Goal: Find specific page/section: Find specific page/section

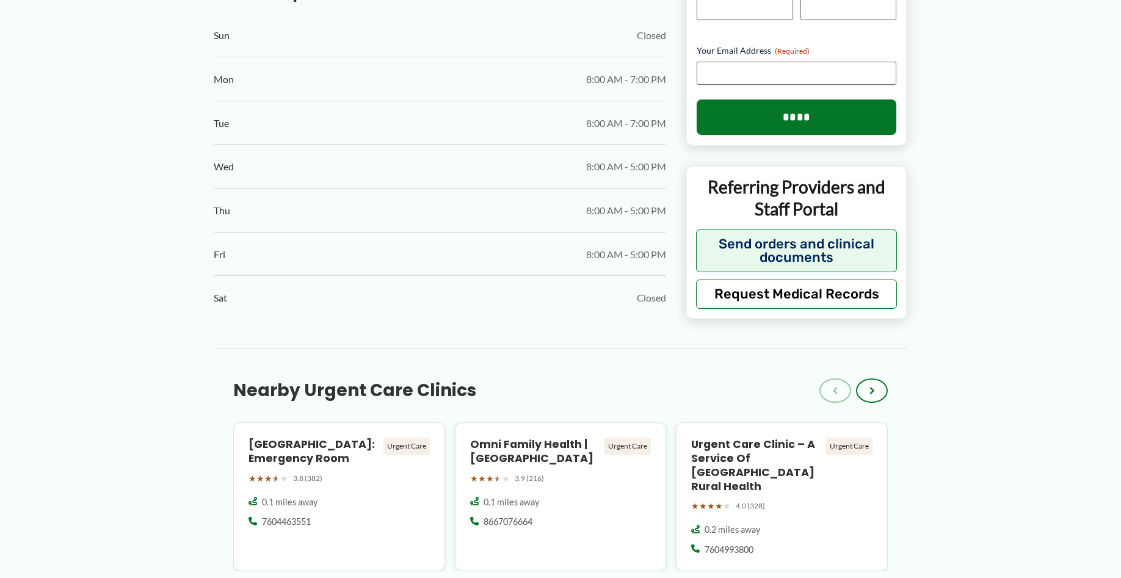
scroll to position [748, 0]
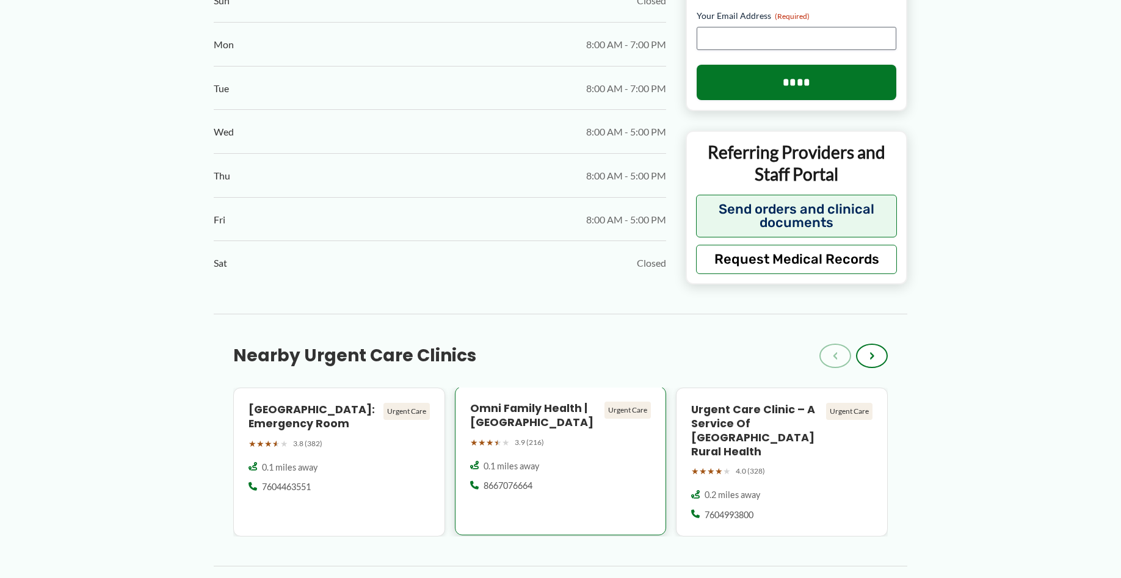
click at [541, 402] on h4 "Omni Family Health | [GEOGRAPHIC_DATA]" at bounding box center [535, 416] width 130 height 28
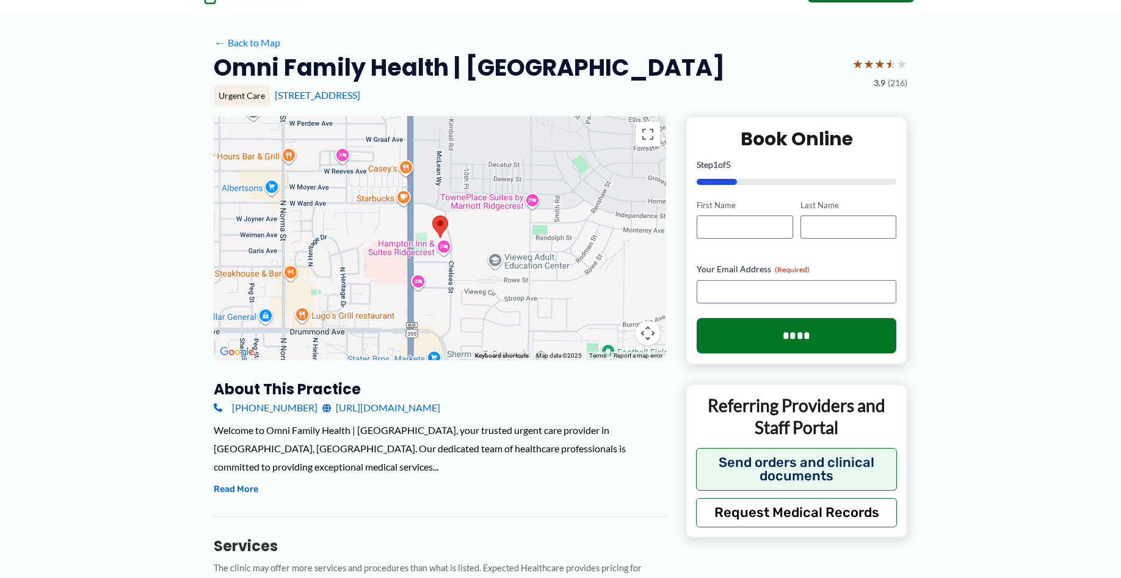
scroll to position [125, 0]
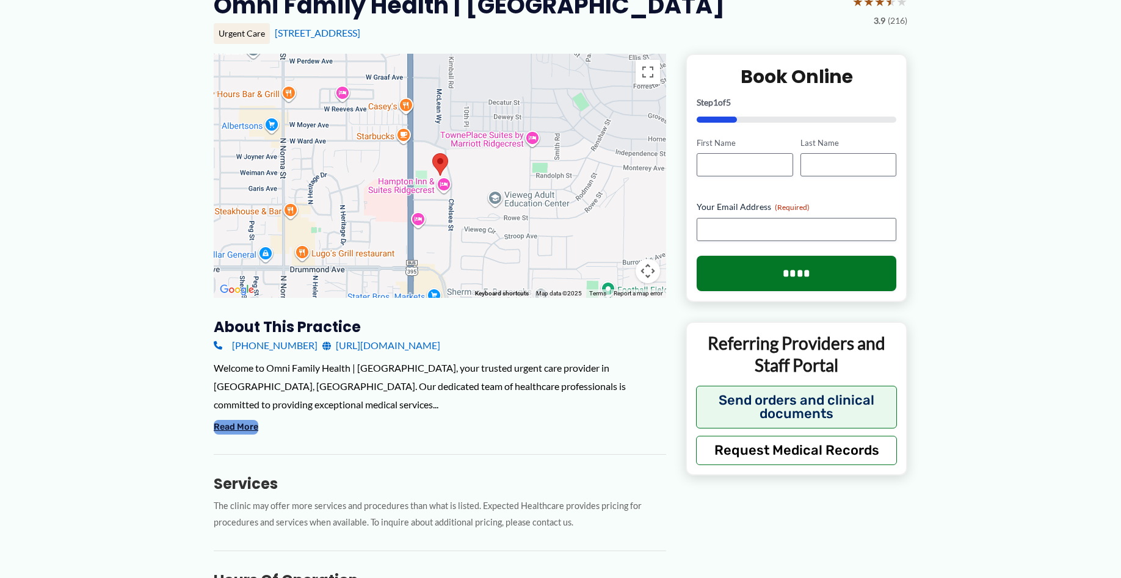
click at [243, 428] on button "Read More" at bounding box center [236, 427] width 45 height 15
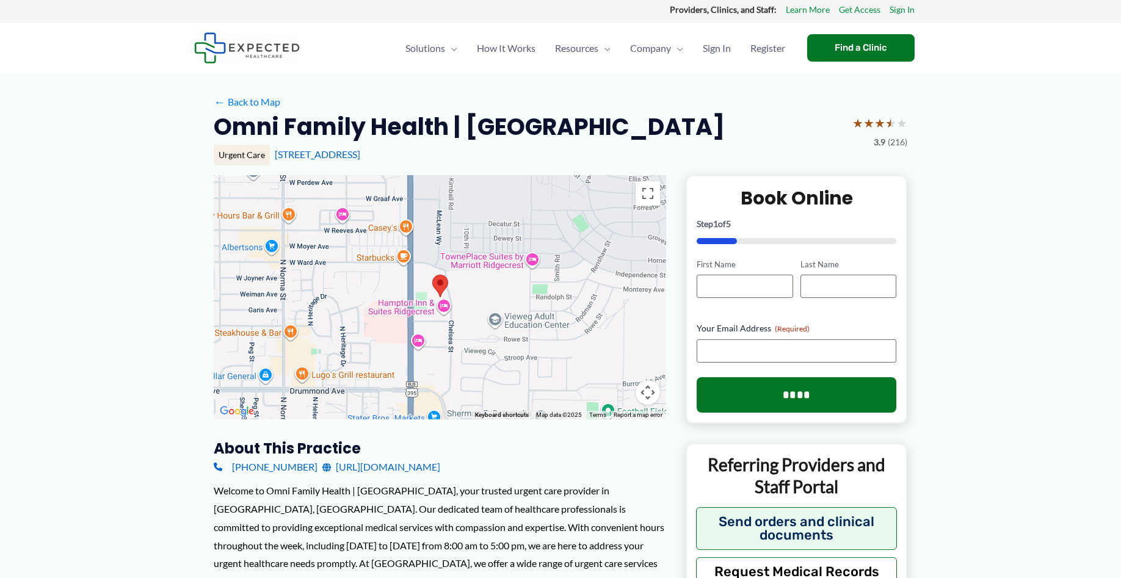
scroll to position [0, 0]
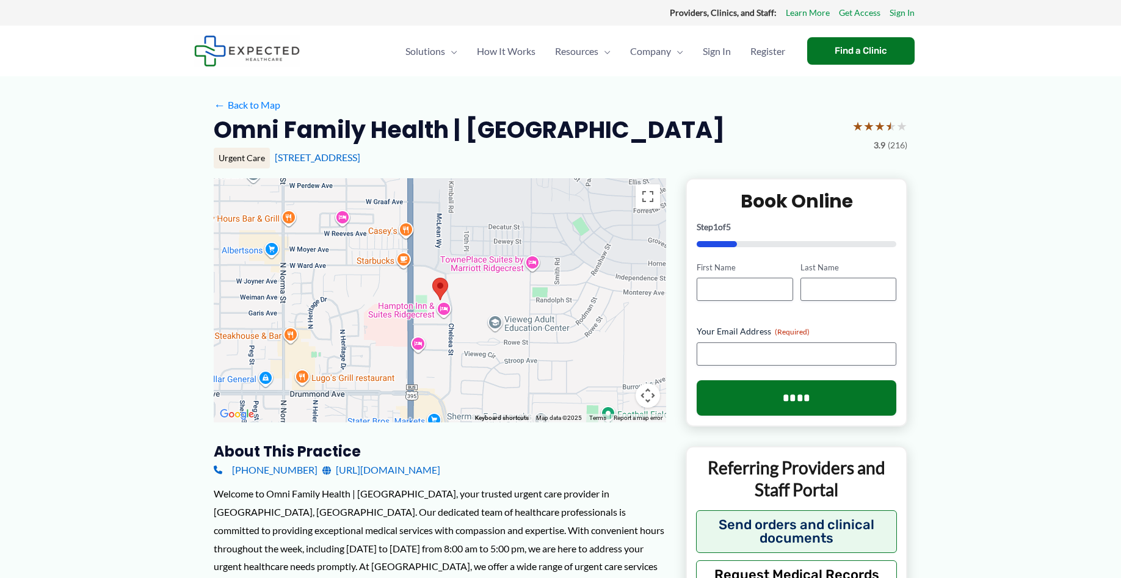
click at [332, 62] on div at bounding box center [270, 51] width 153 height 51
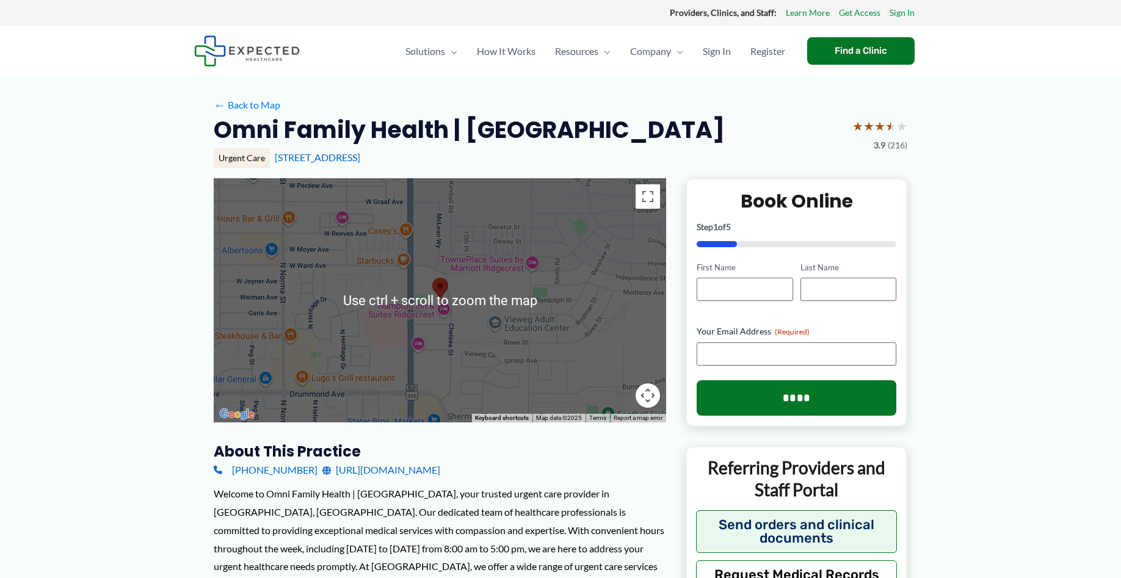
click at [336, 97] on div "← Back to Map" at bounding box center [561, 105] width 694 height 19
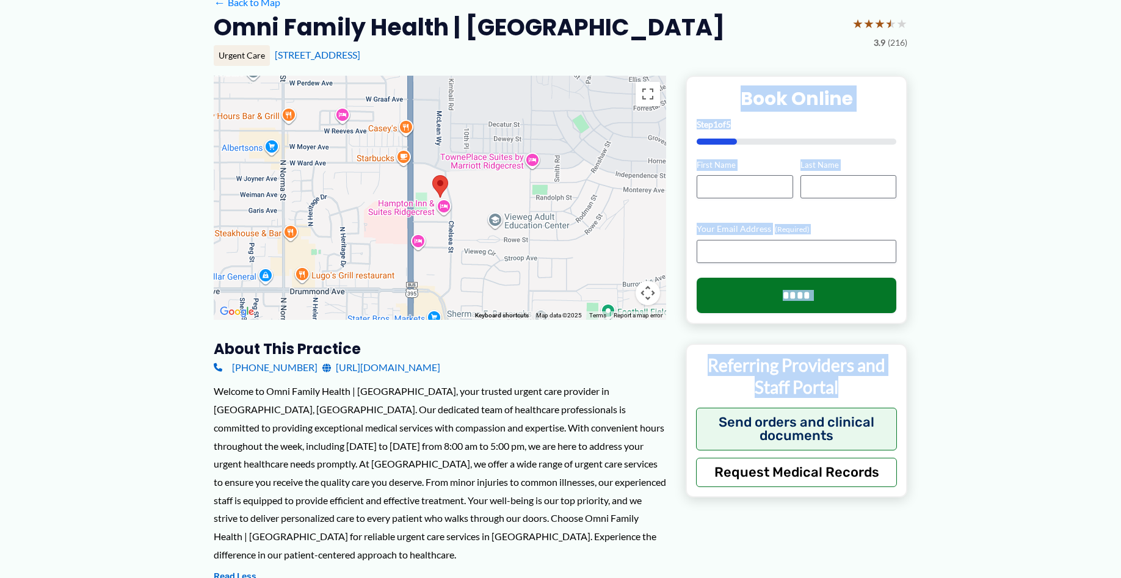
scroll to position [105, 0]
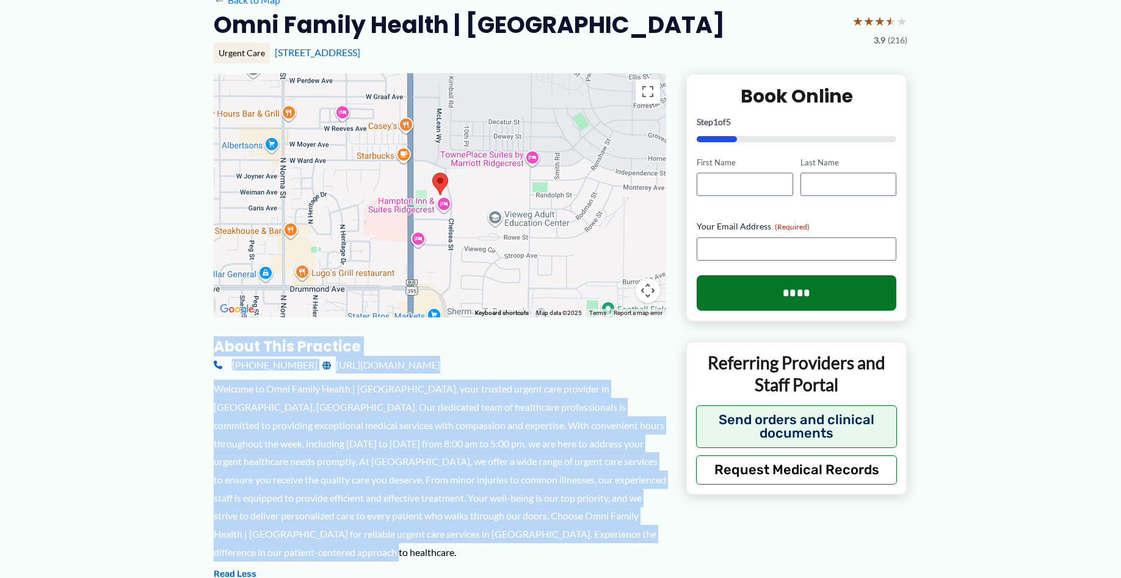
drag, startPoint x: 218, startPoint y: 129, endPoint x: 660, endPoint y: 547, distance: 608.0
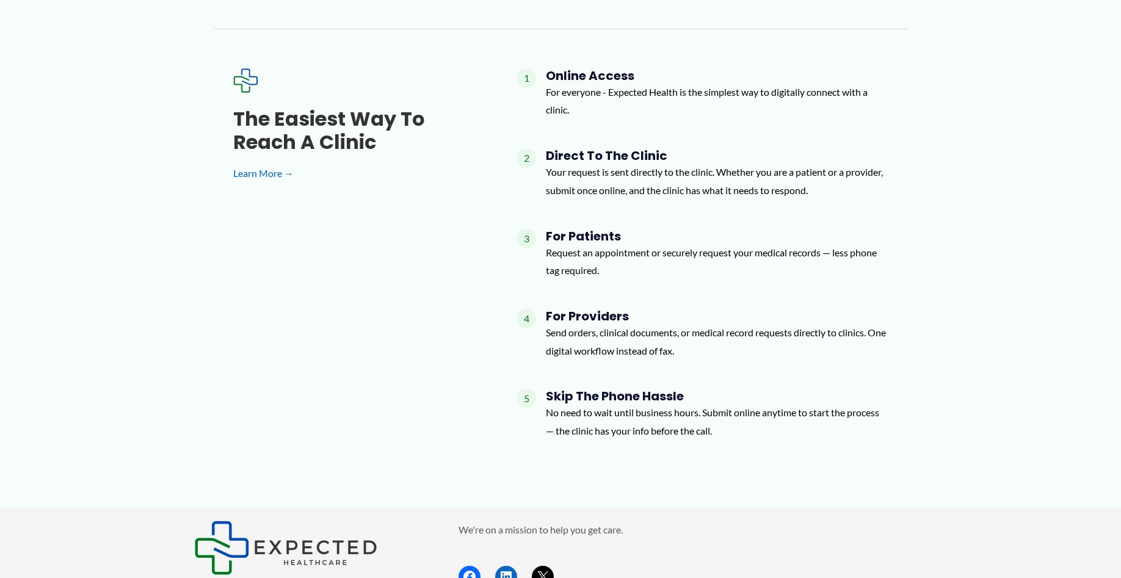
scroll to position [1476, 0]
